Goal: Task Accomplishment & Management: Manage account settings

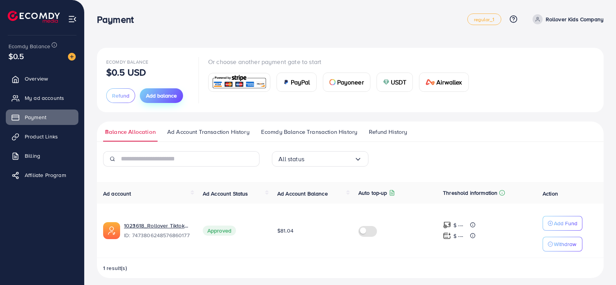
click at [165, 92] on span "Add balance" at bounding box center [161, 96] width 31 height 8
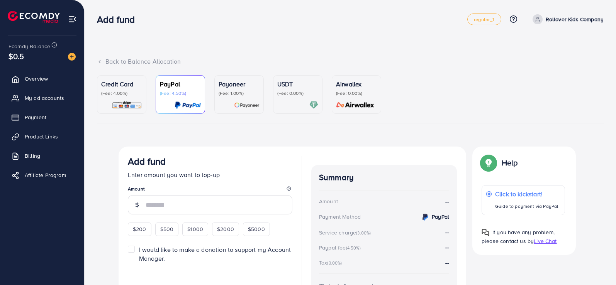
scroll to position [53, 0]
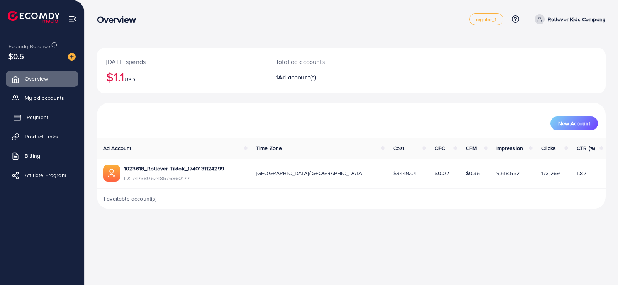
click at [47, 122] on link "Payment" at bounding box center [42, 117] width 73 height 15
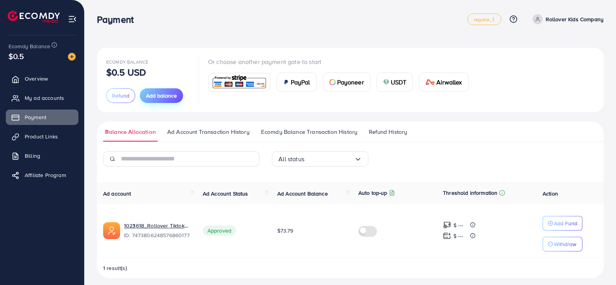
click at [155, 96] on span "Add balance" at bounding box center [161, 96] width 31 height 8
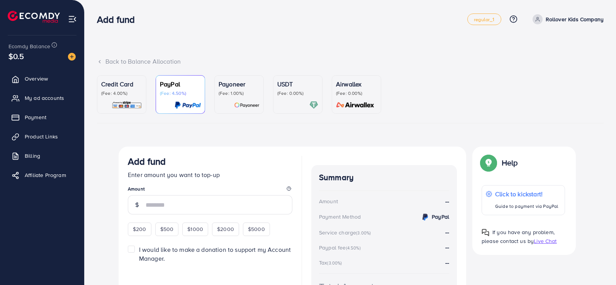
click at [121, 107] on img at bounding box center [127, 105] width 31 height 9
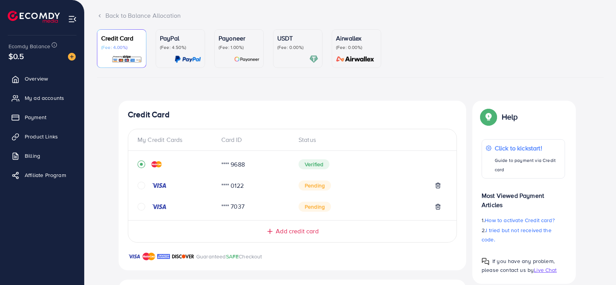
scroll to position [116, 0]
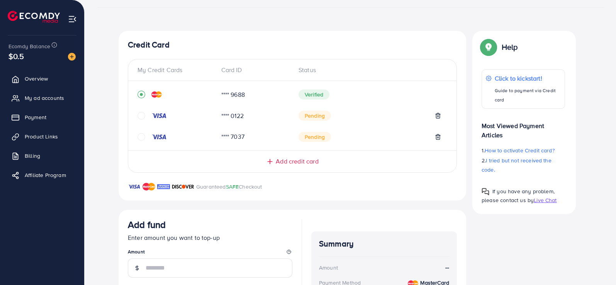
click at [231, 75] on div "Card ID" at bounding box center [254, 70] width 78 height 9
click at [230, 73] on div "Card ID" at bounding box center [254, 70] width 78 height 9
click at [304, 75] on div "My Credit Cards Card ID Status" at bounding box center [292, 73] width 328 height 15
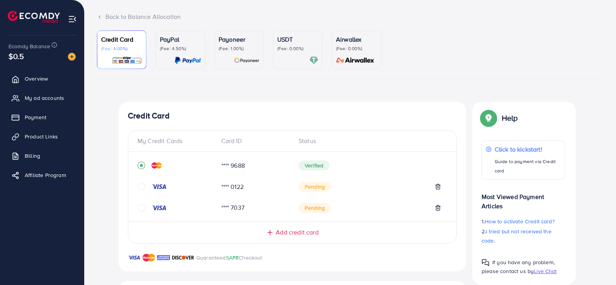
scroll to position [0, 0]
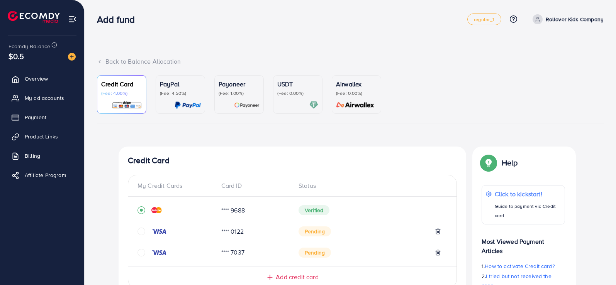
click at [100, 60] on polyline at bounding box center [100, 61] width 2 height 3
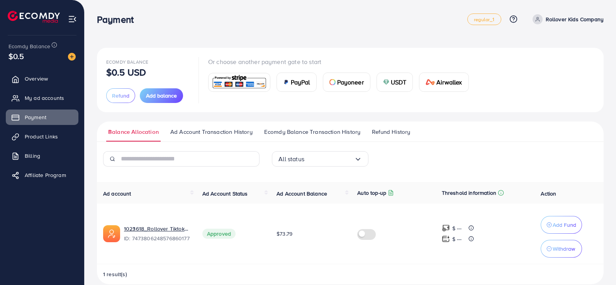
click at [126, 103] on button "Refund" at bounding box center [120, 95] width 29 height 15
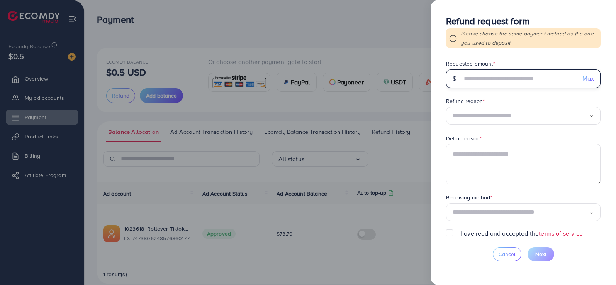
click at [554, 78] on input "text" at bounding box center [519, 79] width 114 height 19
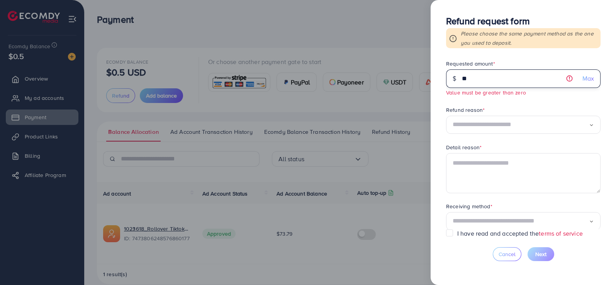
type input "*"
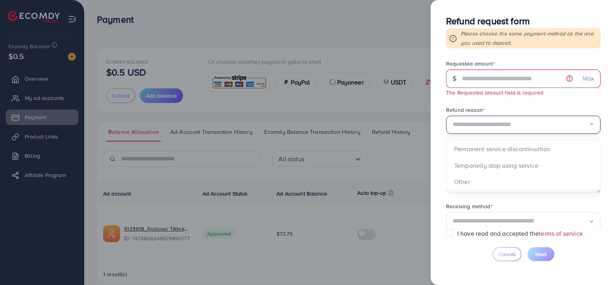
click at [531, 122] on input "Search for option" at bounding box center [521, 125] width 136 height 12
click at [526, 129] on input "Search for option" at bounding box center [521, 125] width 136 height 12
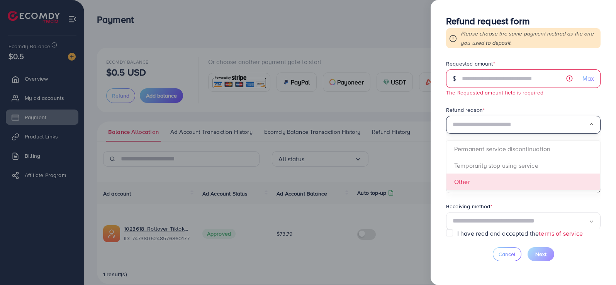
click at [485, 270] on div "Refund request form Please choose the same payment method as the one you used t…" at bounding box center [523, 142] width 185 height 285
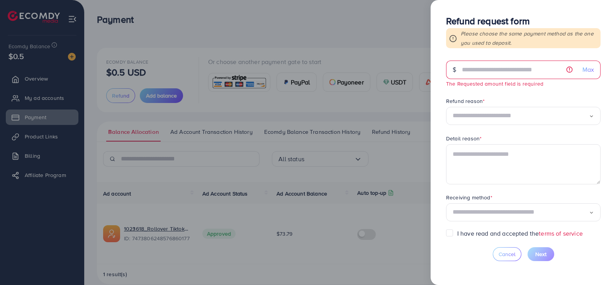
scroll to position [11, 0]
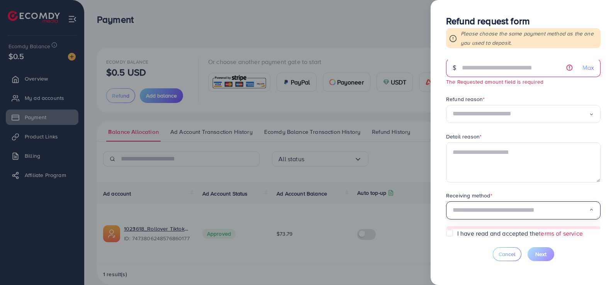
click at [506, 212] on input "Search for option" at bounding box center [521, 211] width 136 height 12
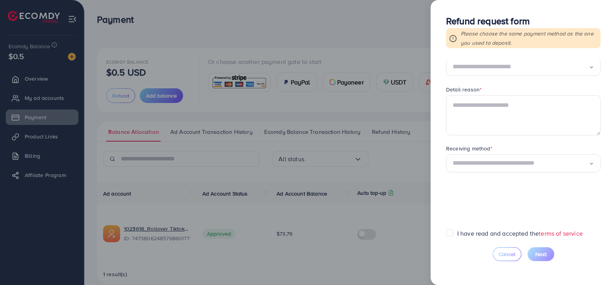
click at [423, 248] on div at bounding box center [308, 142] width 616 height 285
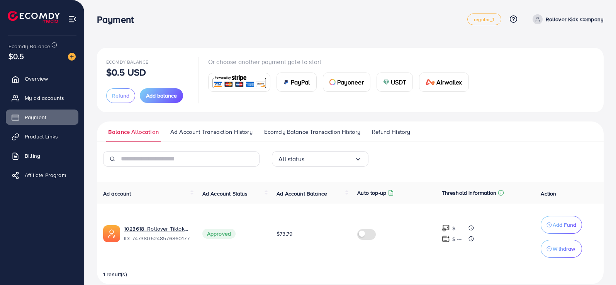
click at [241, 131] on span "Ad Account Transaction History" at bounding box center [211, 132] width 82 height 8
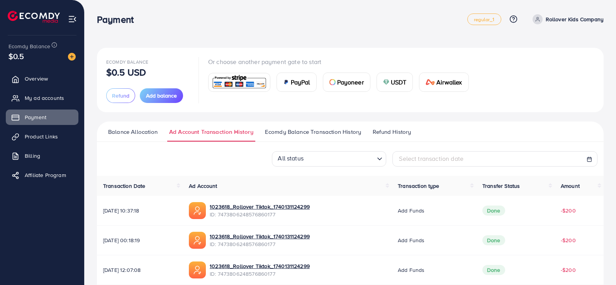
click at [134, 72] on p "$0.5 USD" at bounding box center [126, 72] width 40 height 9
drag, startPoint x: 109, startPoint y: 59, endPoint x: 154, endPoint y: 73, distance: 47.9
click at [154, 73] on div "Ecomdy Balance $0.5 USD" at bounding box center [147, 67] width 83 height 20
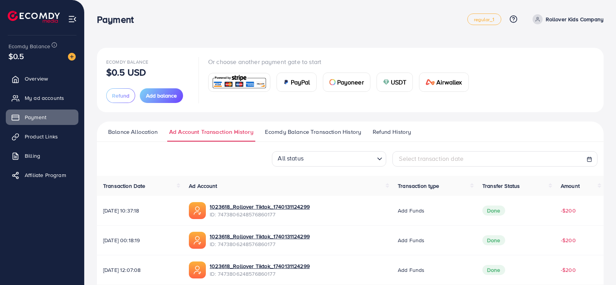
click at [194, 34] on div "Ecomdy Balance $0.5 USD Refund Add balance Or choose another payment gate to st…" at bounding box center [350, 266] width 531 height 533
click at [116, 25] on h3 "Payment" at bounding box center [118, 19] width 43 height 11
click at [189, 31] on nav "Payment regular_1 Help Center Contact Support Plans and Pricing Term and policy…" at bounding box center [350, 18] width 507 height 27
